Goal: Task Accomplishment & Management: Use online tool/utility

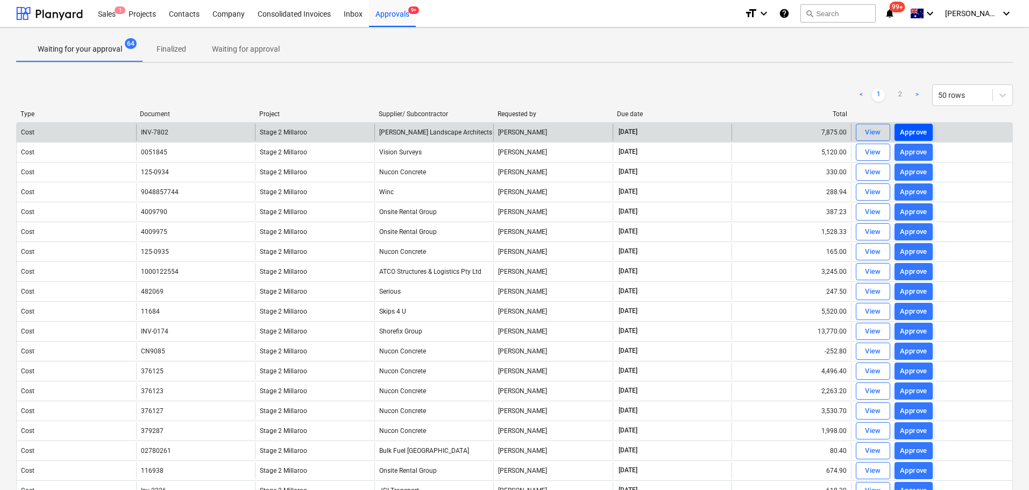
click at [915, 132] on div "Approve" at bounding box center [913, 132] width 27 height 12
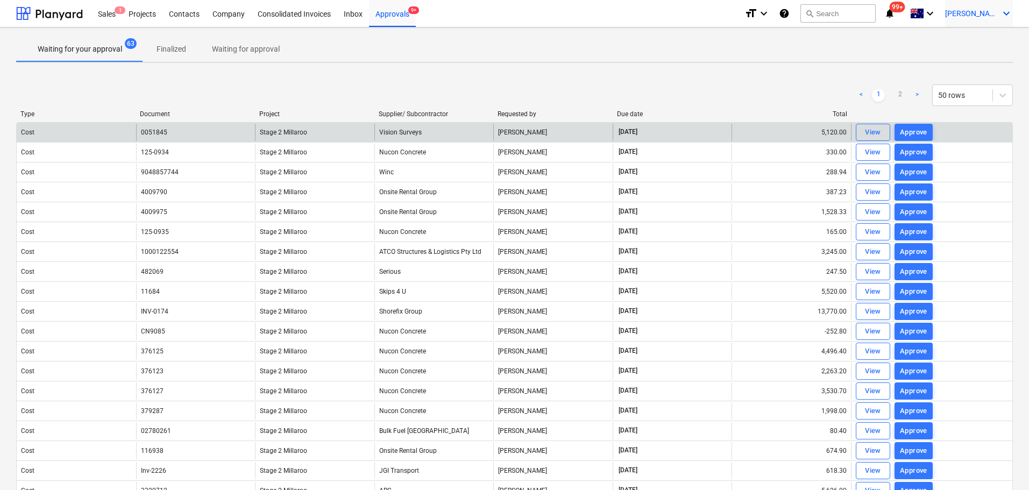
click at [987, 14] on span "[PERSON_NAME]" at bounding box center [972, 13] width 54 height 9
click at [963, 58] on div "Log out" at bounding box center [980, 59] width 65 height 17
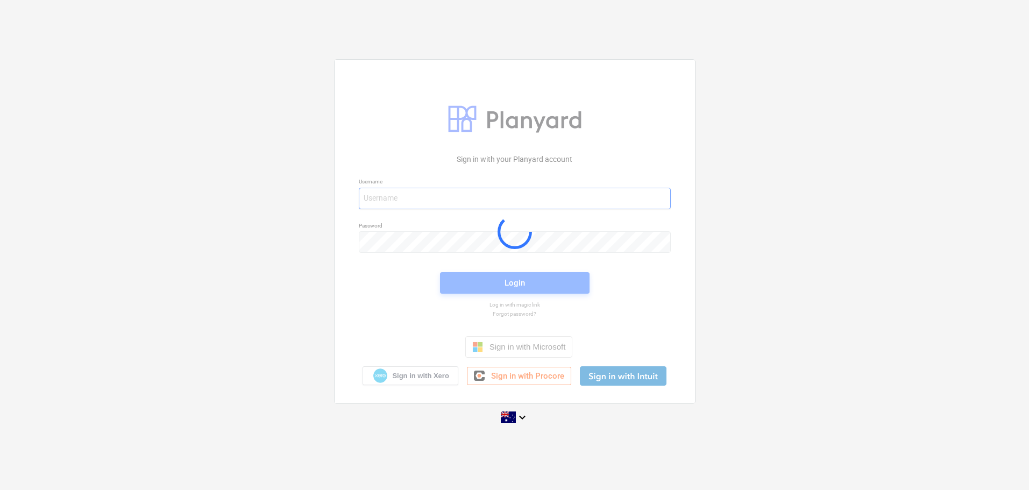
type input "[EMAIL_ADDRESS][DOMAIN_NAME]"
